Goal: Task Accomplishment & Management: Use online tool/utility

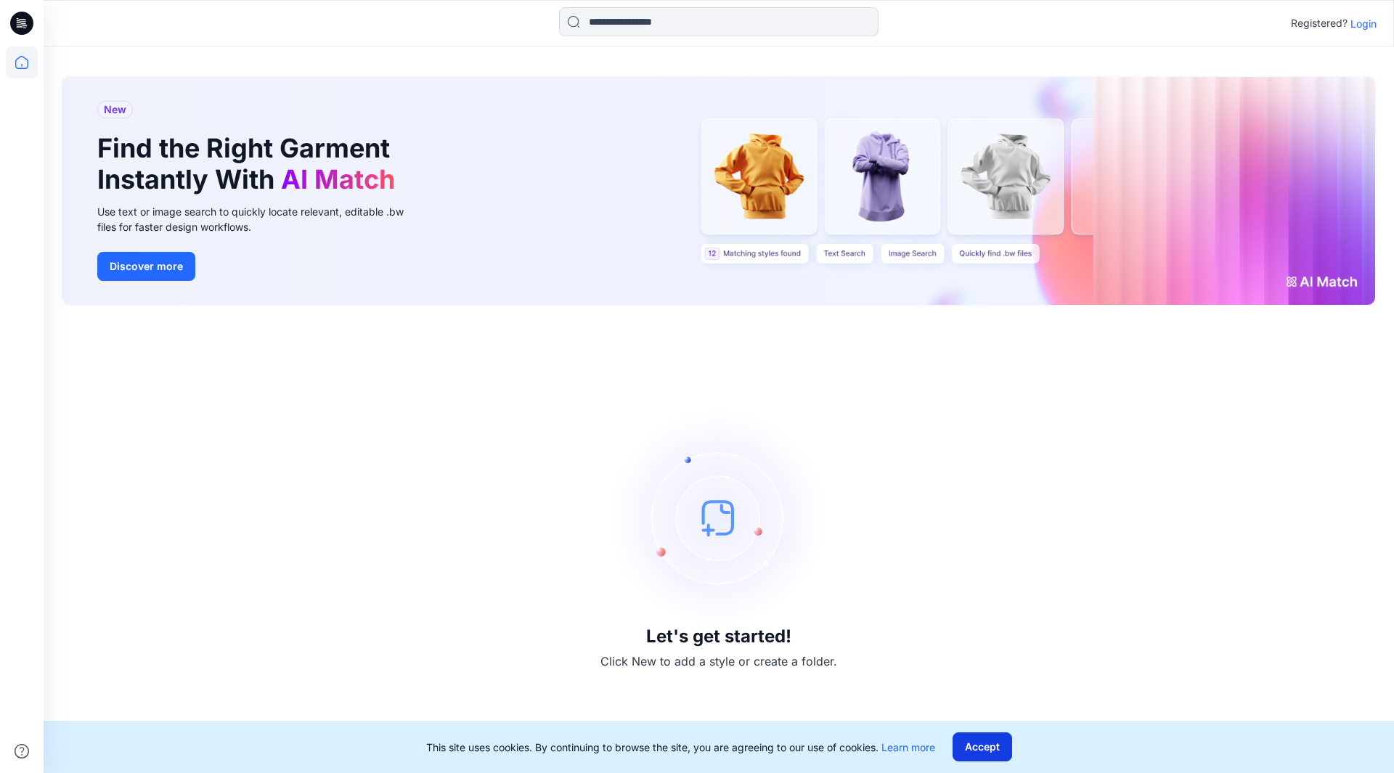
click at [994, 745] on button "Accept" at bounding box center [982, 746] width 60 height 29
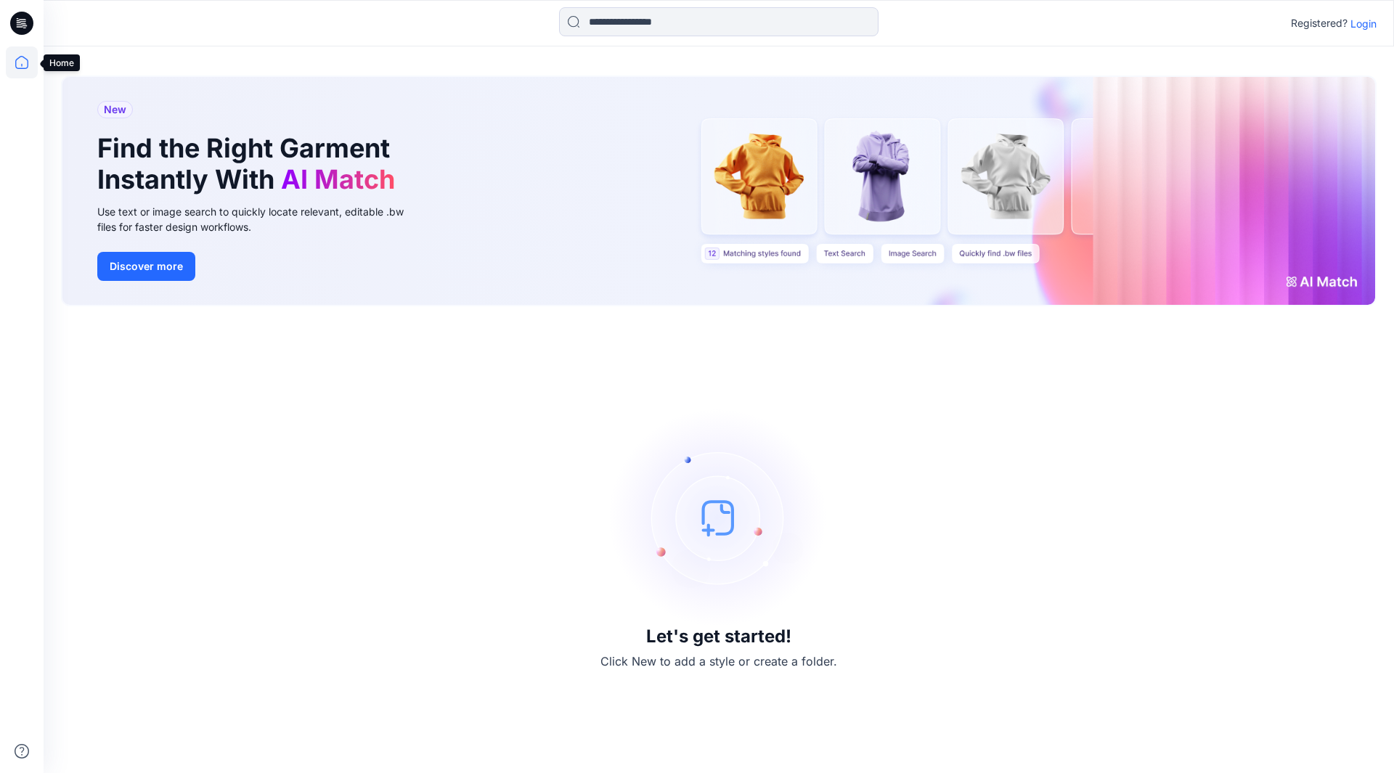
click at [25, 55] on icon at bounding box center [22, 62] width 32 height 32
click at [26, 23] on icon at bounding box center [21, 23] width 23 height 23
click at [1361, 25] on p "Login" at bounding box center [1363, 23] width 26 height 15
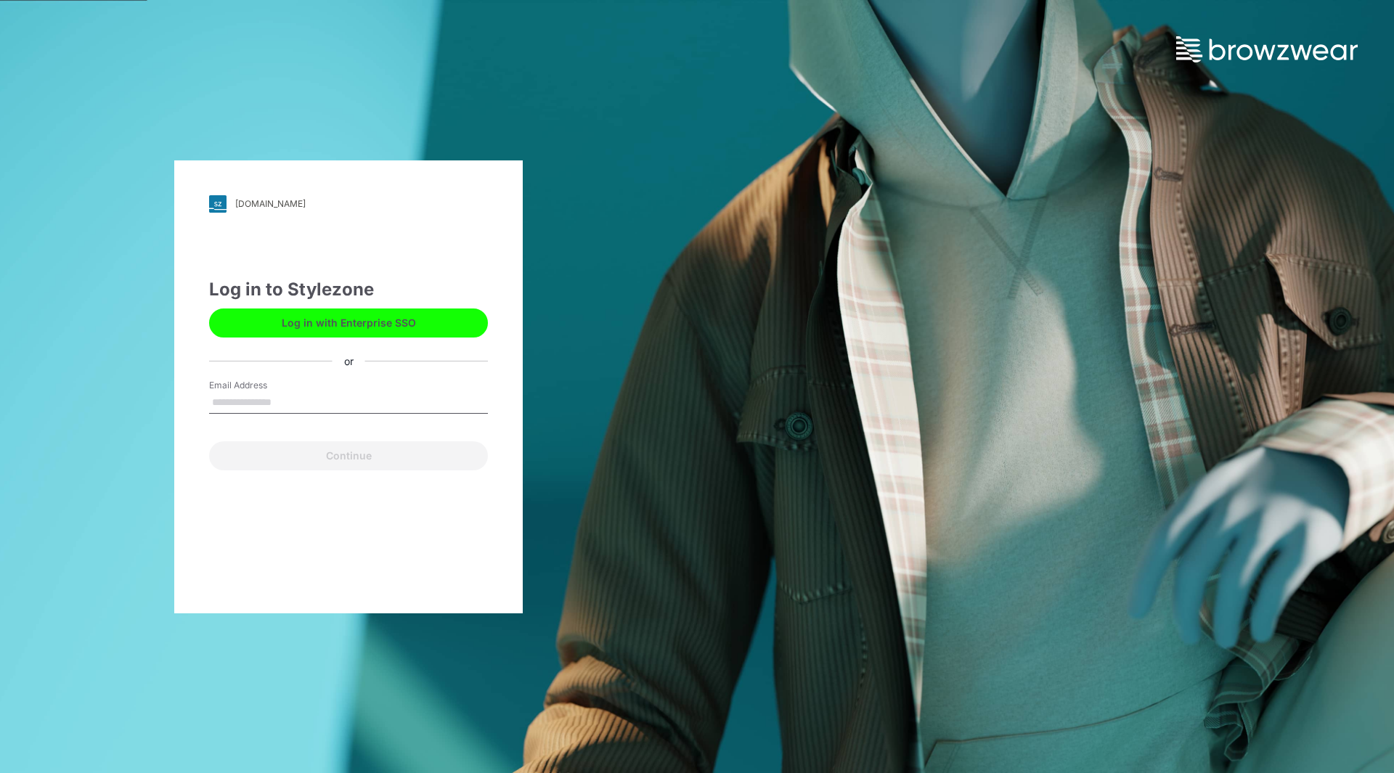
click at [287, 404] on input "Email Address" at bounding box center [348, 403] width 279 height 22
click at [271, 403] on input "Email Address" at bounding box center [348, 403] width 279 height 22
paste input "**********"
type input "**********"
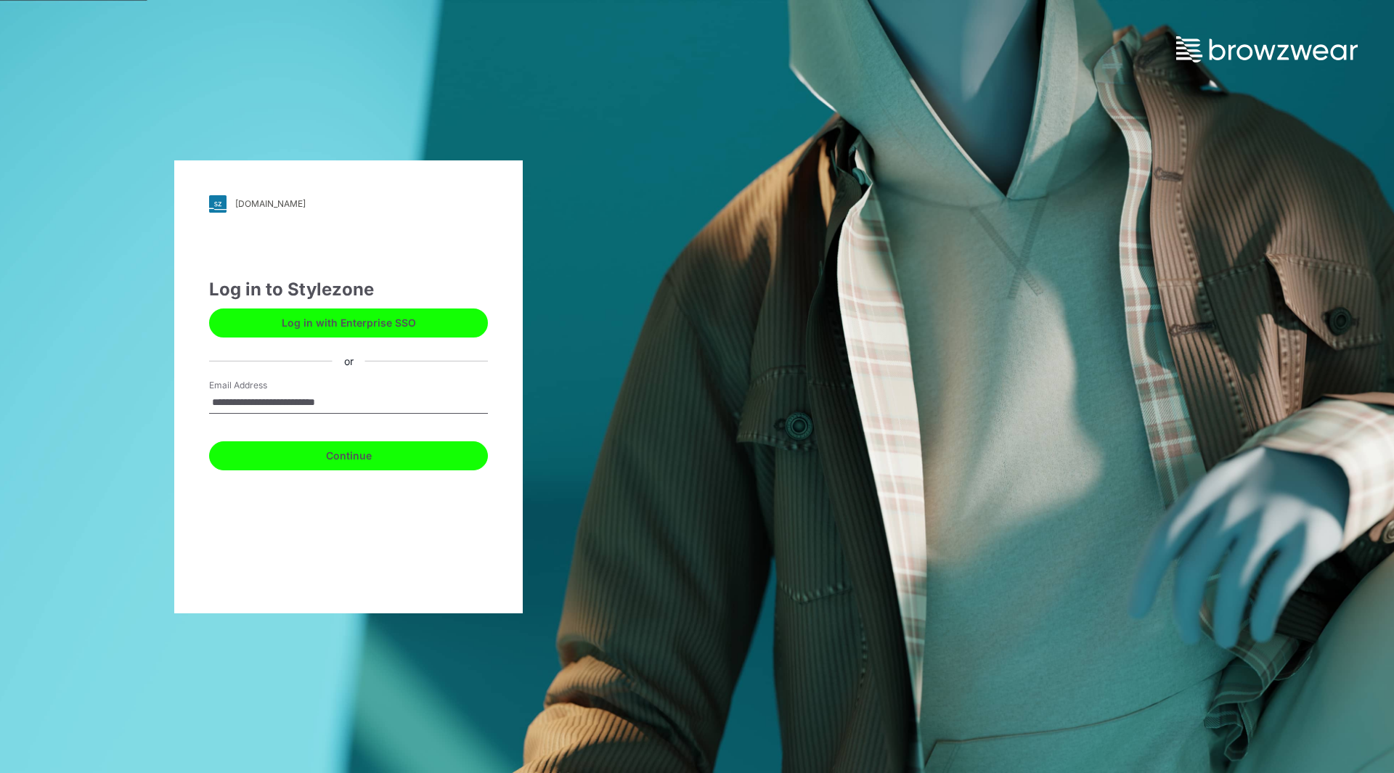
click at [354, 459] on button "Continue" at bounding box center [348, 455] width 279 height 29
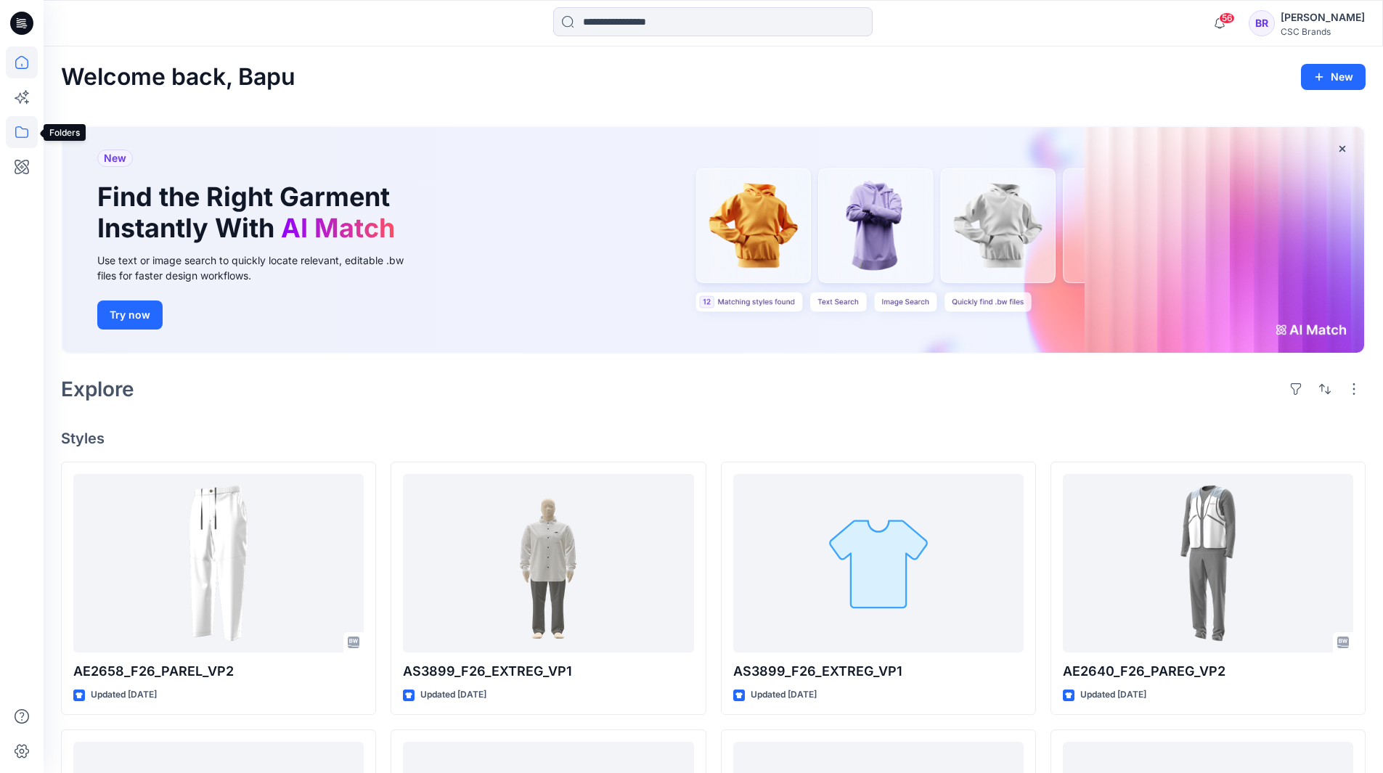
click at [22, 127] on icon at bounding box center [22, 132] width 32 height 32
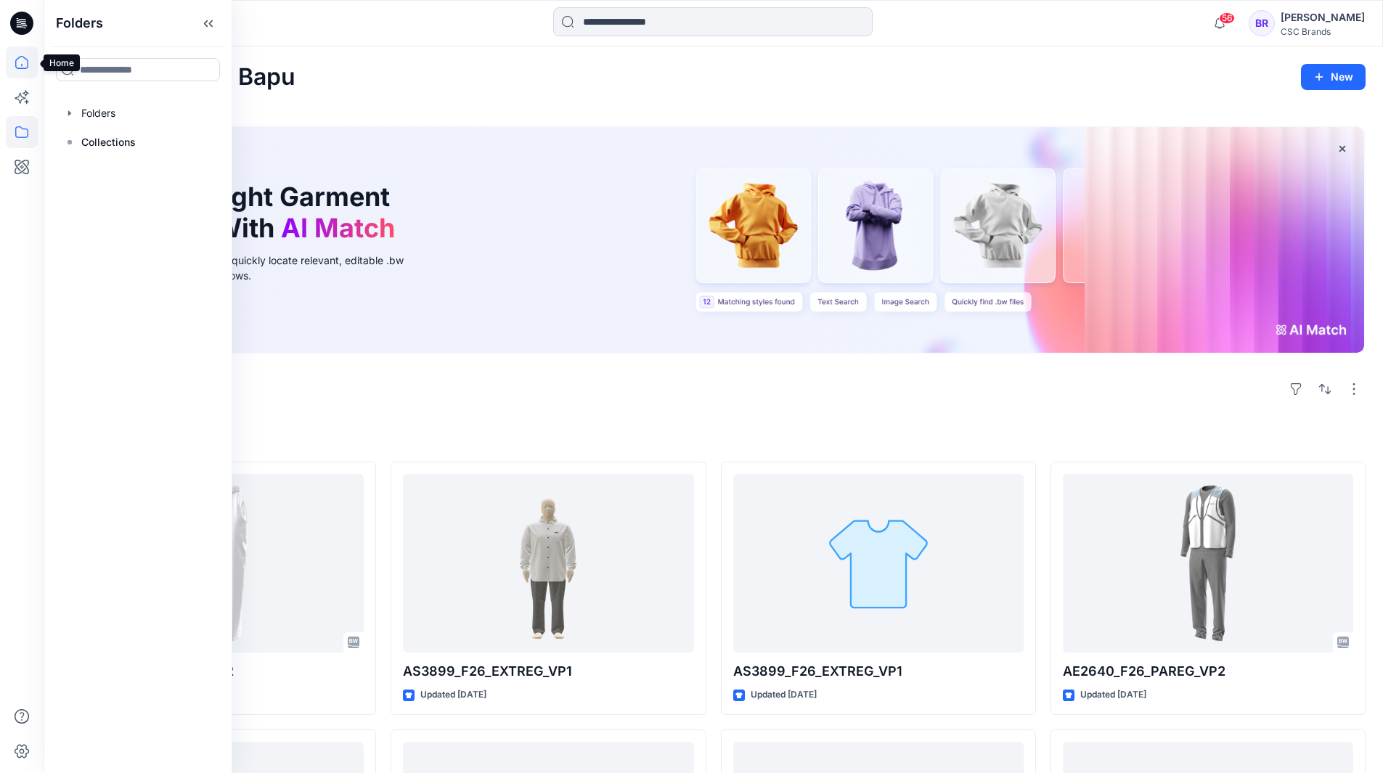
click at [22, 62] on icon at bounding box center [22, 62] width 32 height 32
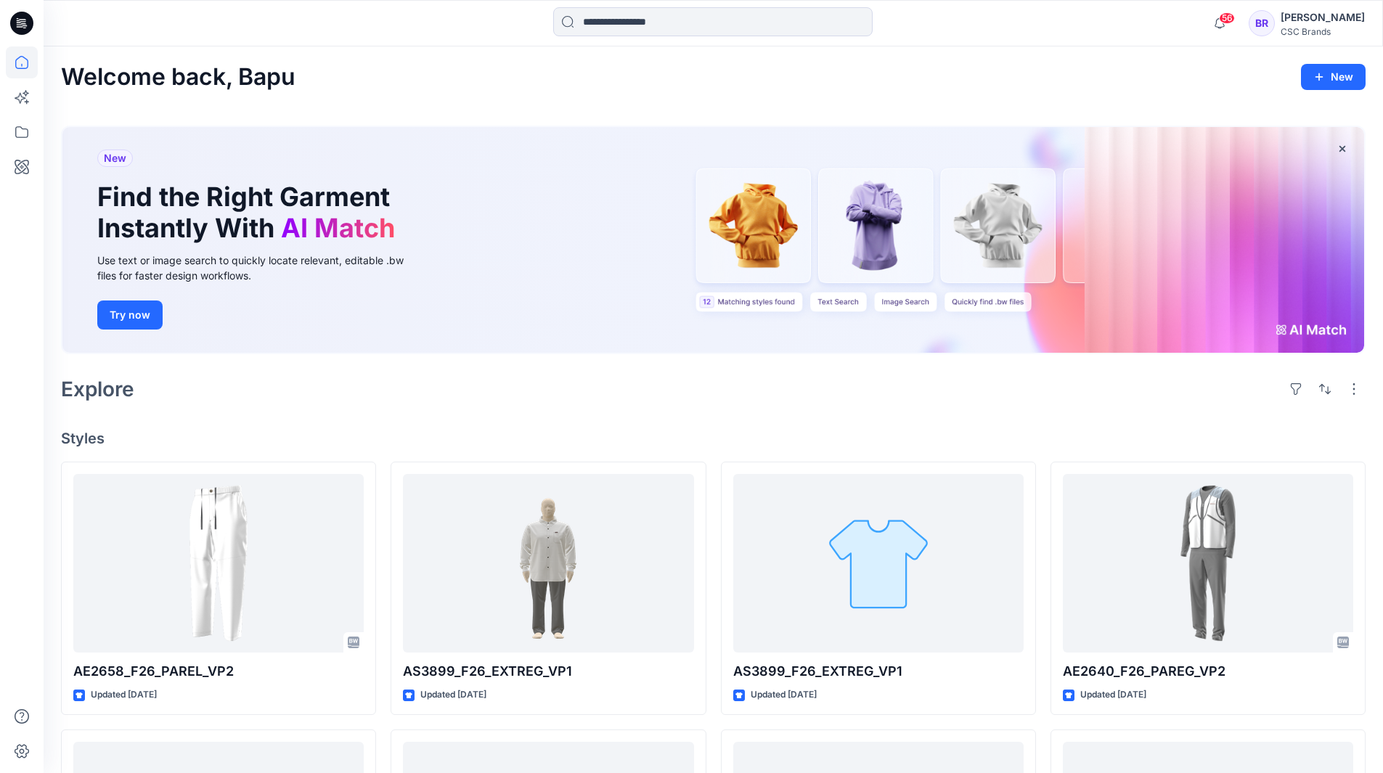
click at [25, 20] on icon at bounding box center [21, 23] width 23 height 23
click at [25, 61] on icon at bounding box center [22, 62] width 32 height 32
click at [20, 26] on icon at bounding box center [21, 23] width 23 height 23
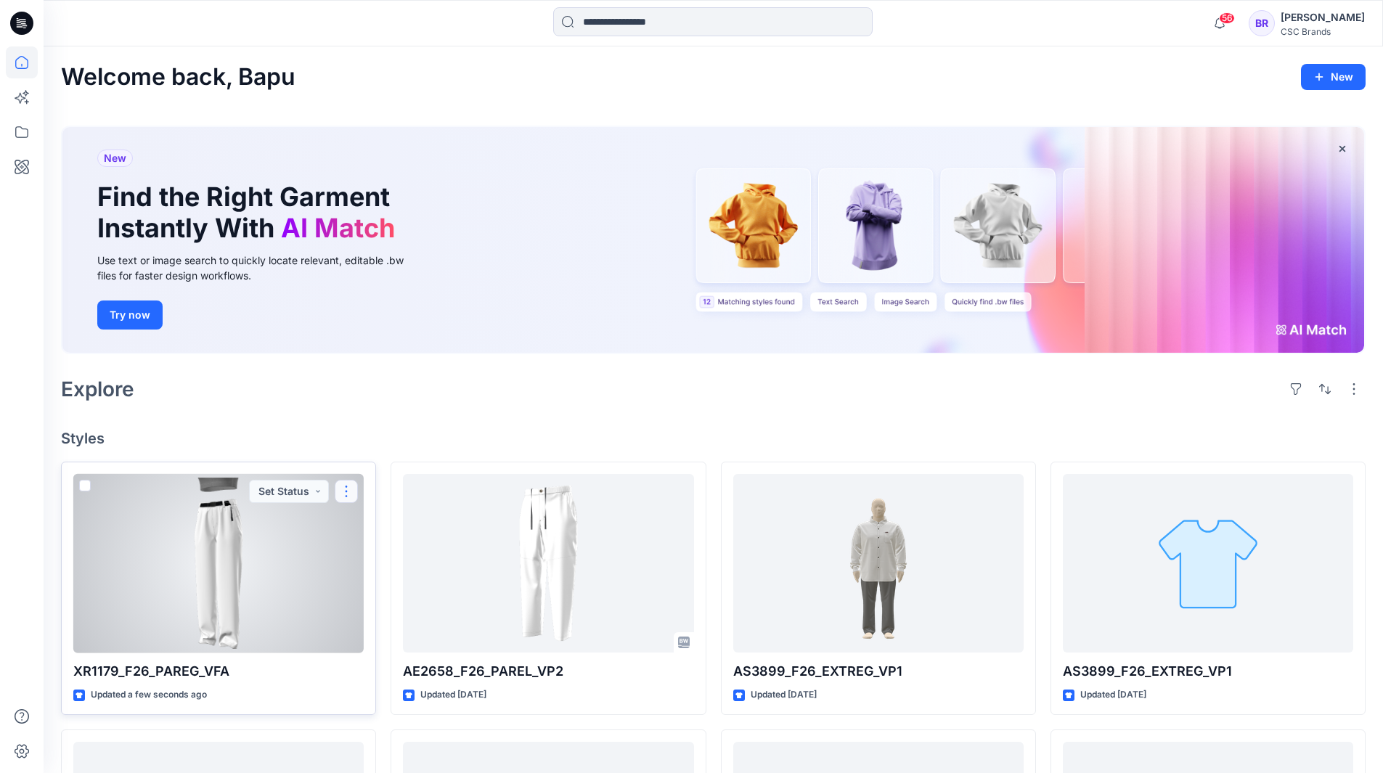
click at [343, 493] on button "button" at bounding box center [346, 491] width 23 height 23
click at [380, 523] on p "Edit" at bounding box center [373, 525] width 18 height 15
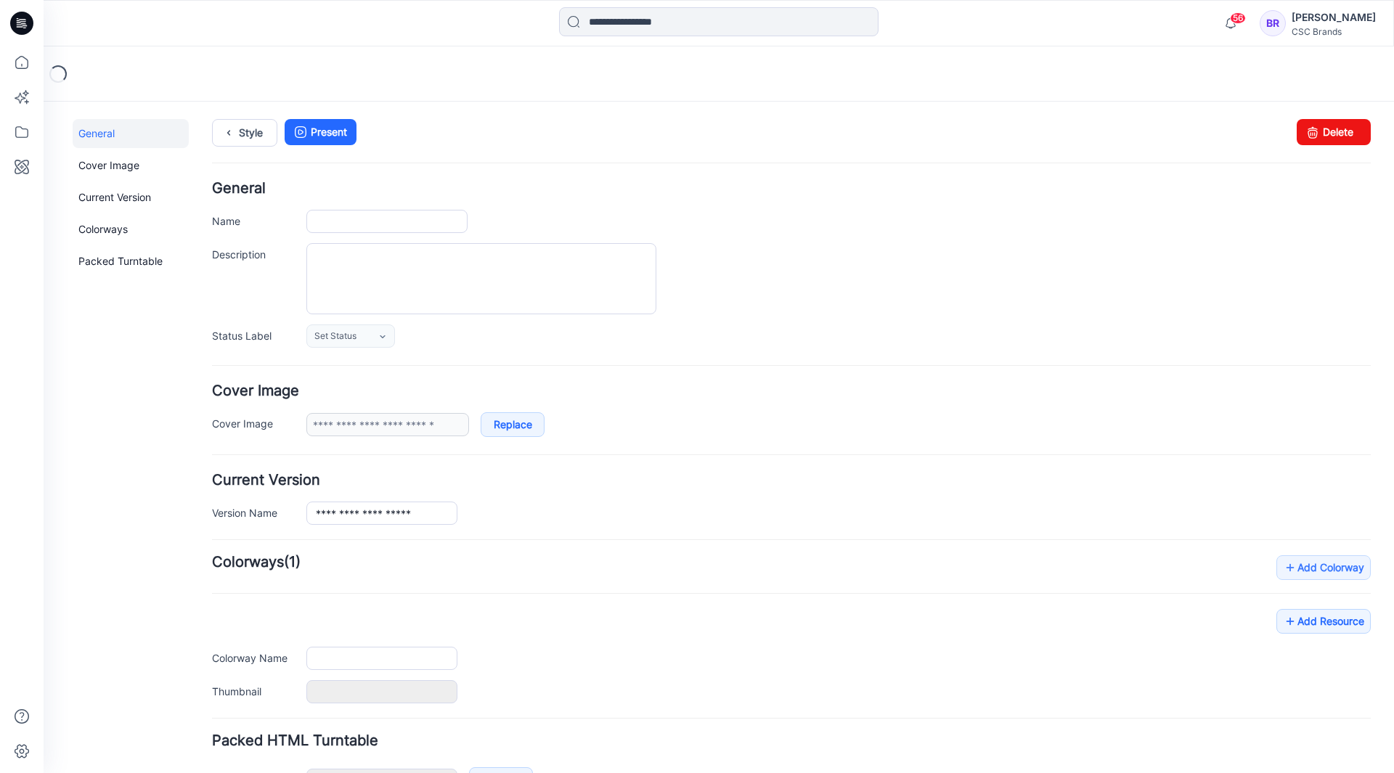
type input "**********"
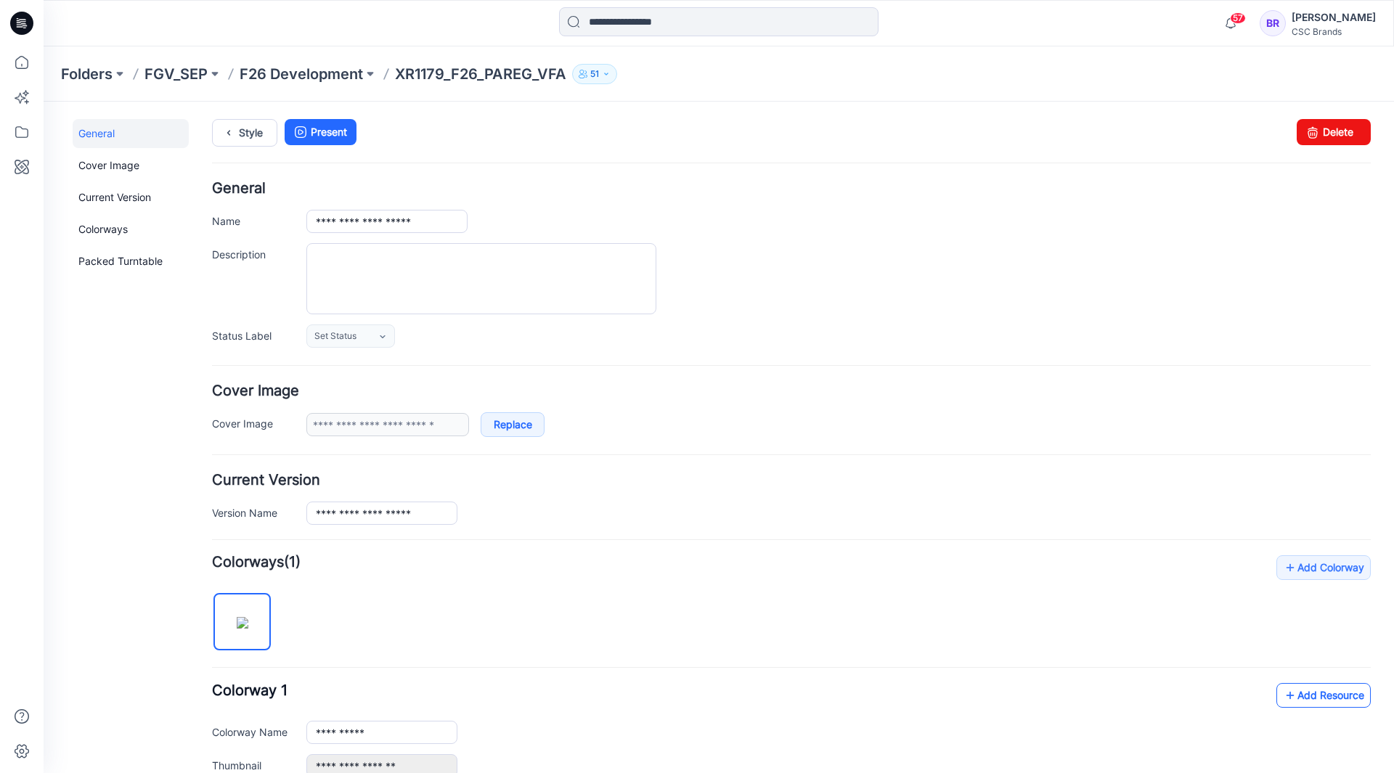
click at [1308, 690] on link "Add Resource" at bounding box center [1323, 695] width 94 height 25
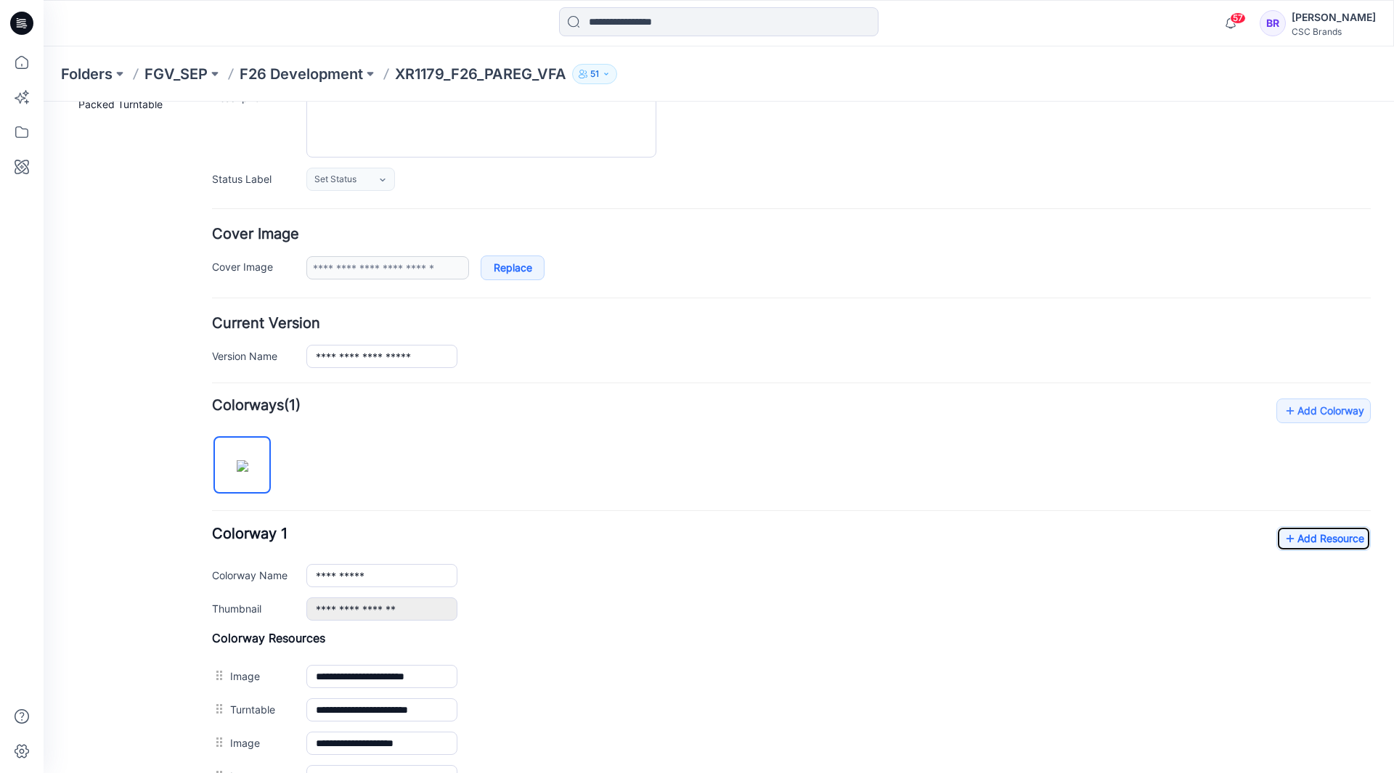
scroll to position [218, 0]
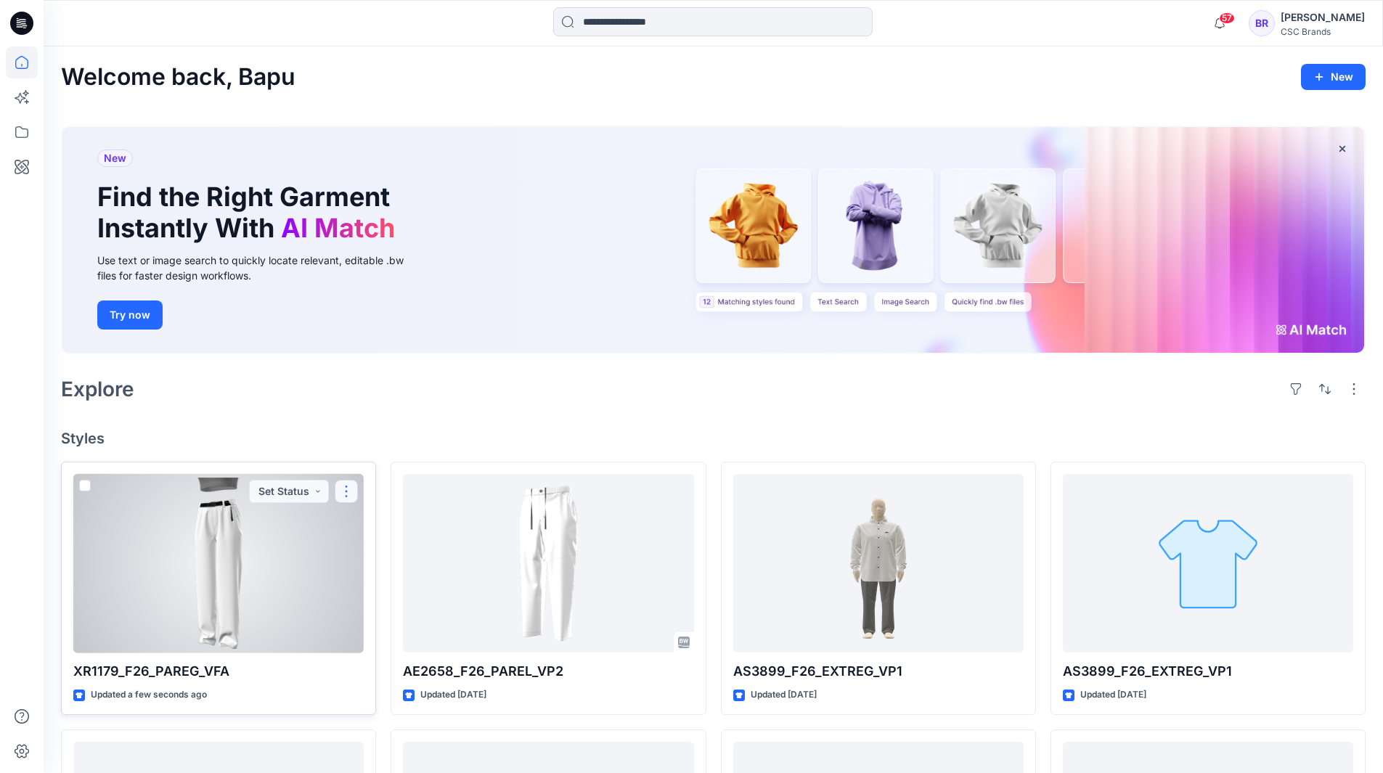
click at [350, 497] on button "button" at bounding box center [346, 491] width 23 height 23
click at [301, 521] on div at bounding box center [218, 563] width 290 height 179
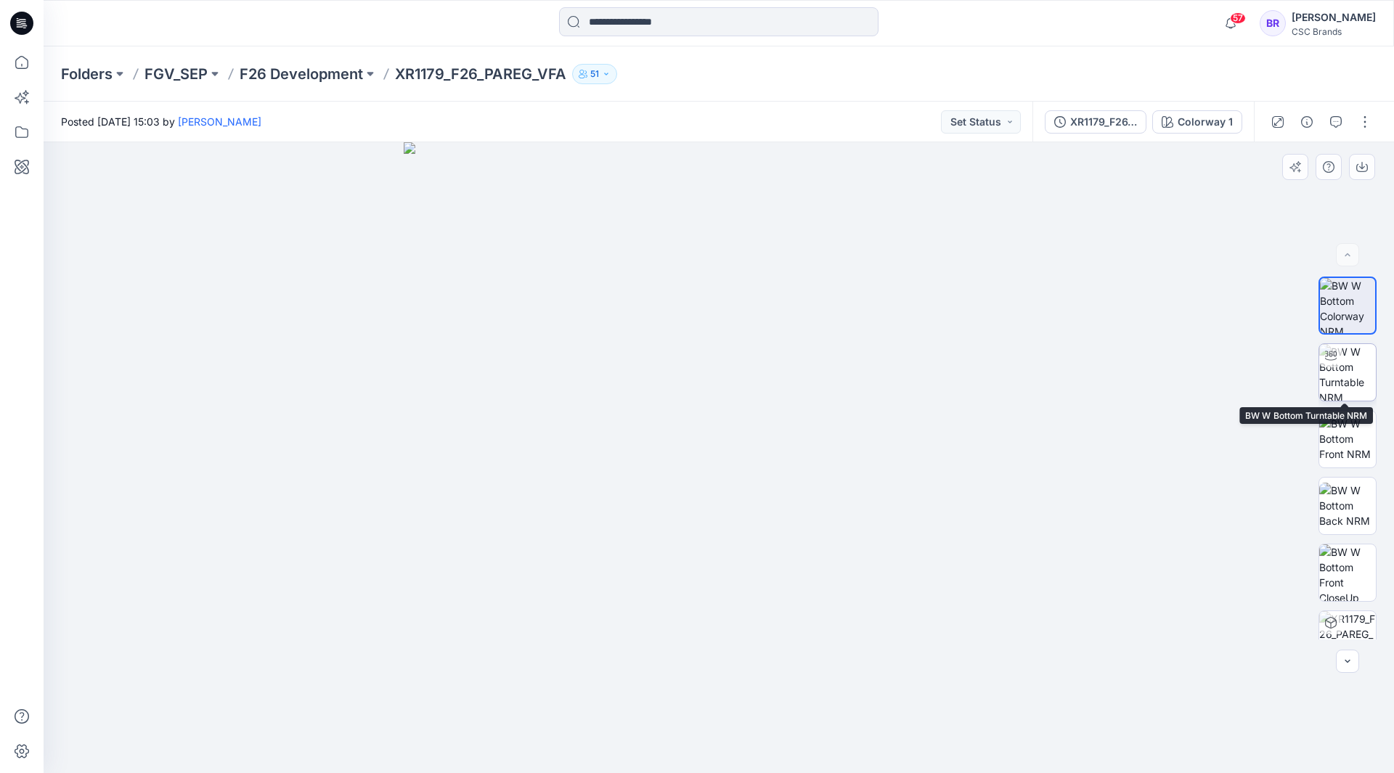
click at [1351, 380] on img at bounding box center [1347, 372] width 57 height 57
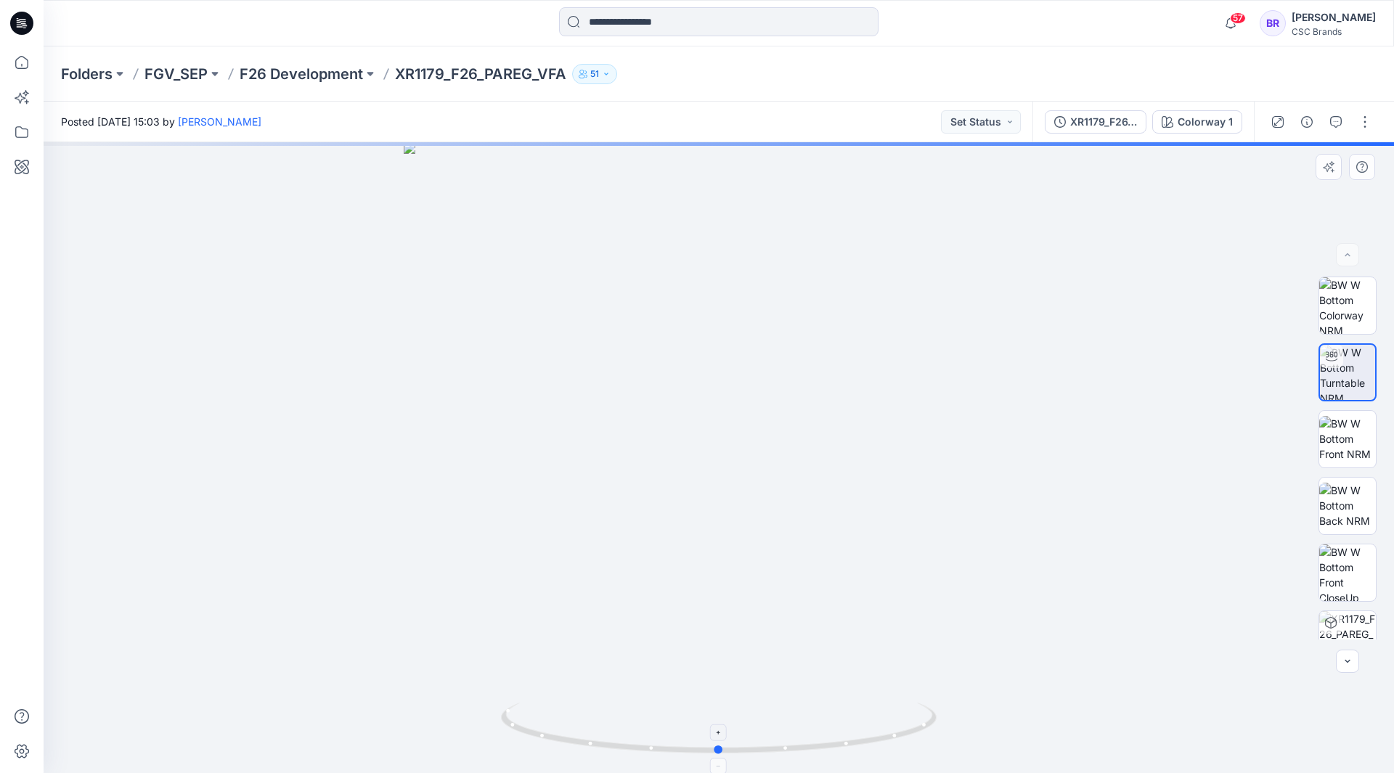
click at [715, 751] on circle at bounding box center [719, 749] width 9 height 9
click at [1352, 669] on button "button" at bounding box center [1347, 661] width 23 height 23
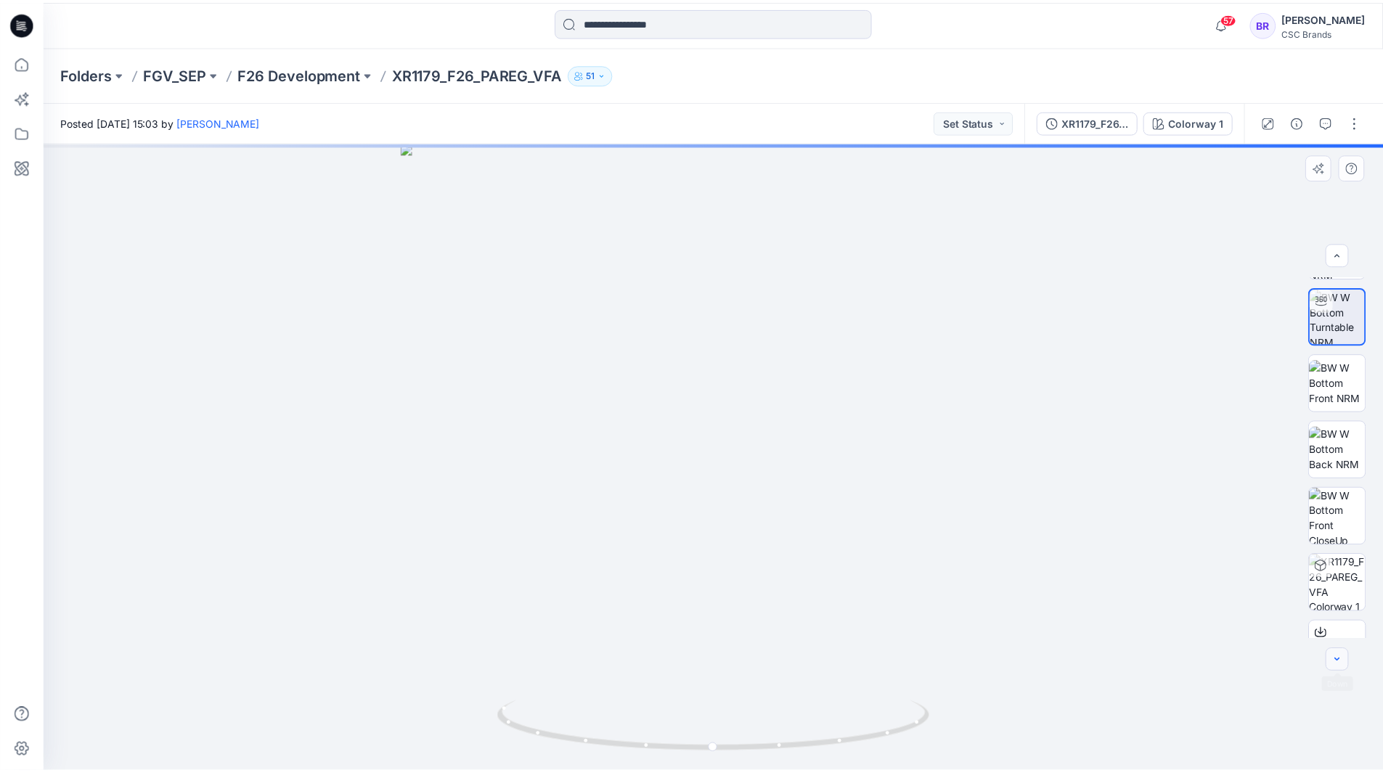
scroll to position [57, 0]
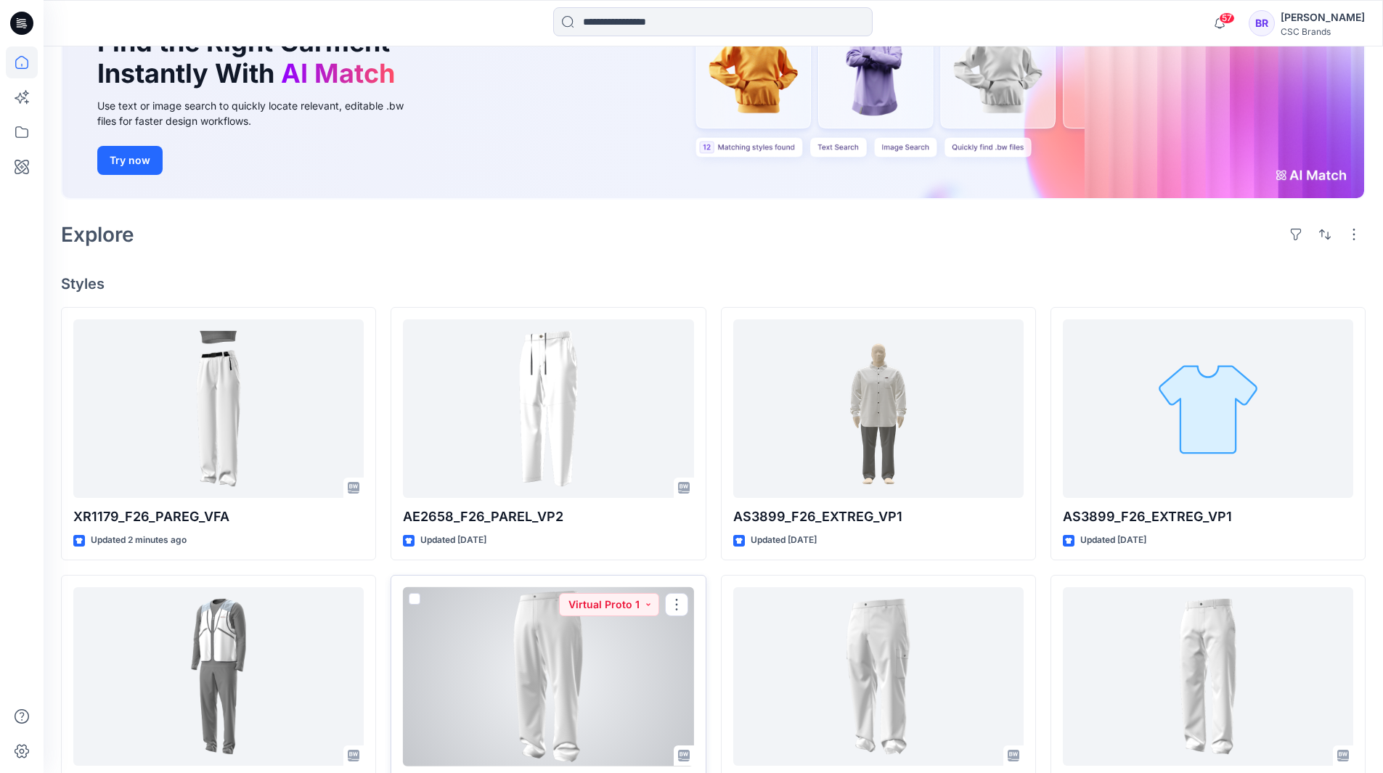
scroll to position [145, 0]
